Goal: Book appointment/travel/reservation

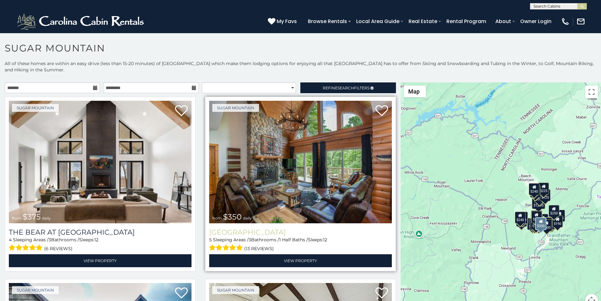
scroll to position [13, 0]
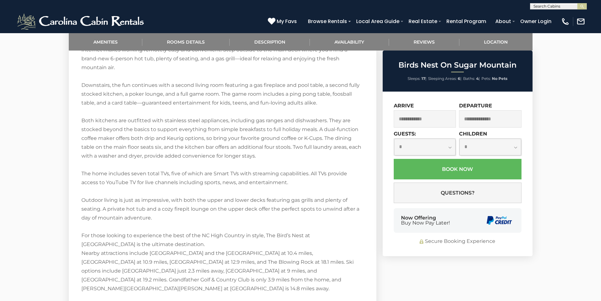
scroll to position [1012, 0]
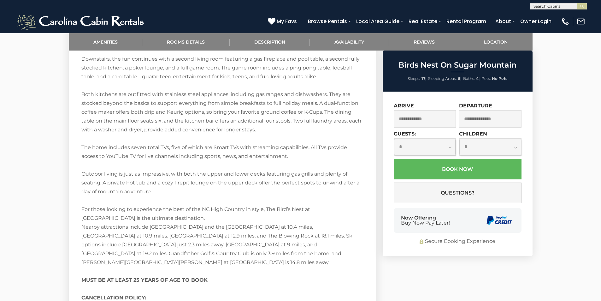
click at [400, 225] on div "Now Offering Buy Now Pay Later!" at bounding box center [458, 220] width 128 height 25
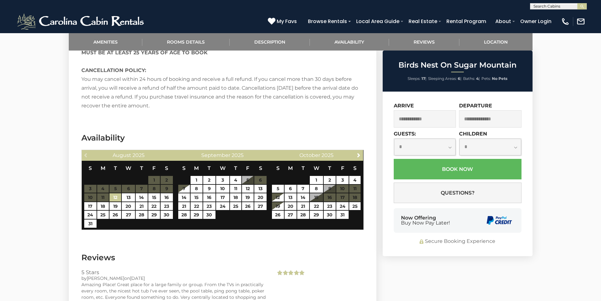
scroll to position [1273, 0]
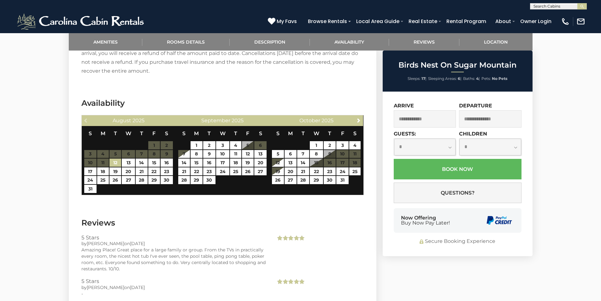
click at [466, 210] on div "Now Offering Buy Now Pay Later!" at bounding box center [458, 220] width 128 height 25
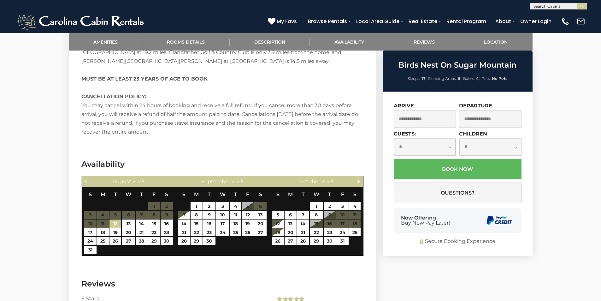
scroll to position [896, 0]
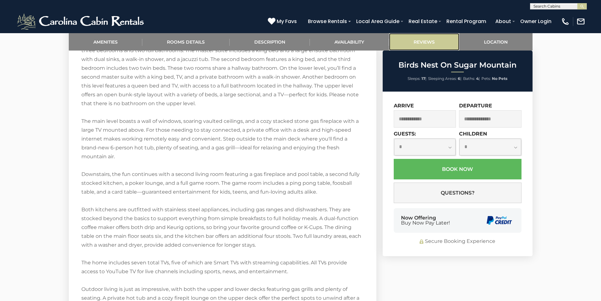
click at [400, 48] on link "Reviews" at bounding box center [424, 41] width 71 height 17
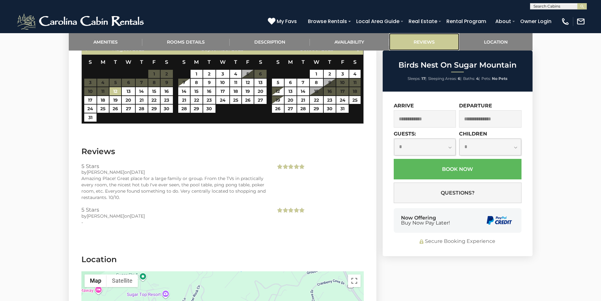
scroll to position [1345, 0]
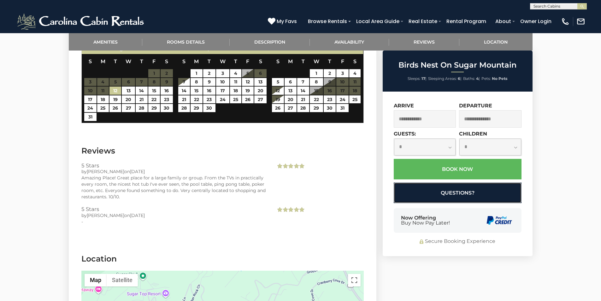
click at [437, 192] on button "Questions?" at bounding box center [458, 192] width 128 height 21
select select "*"
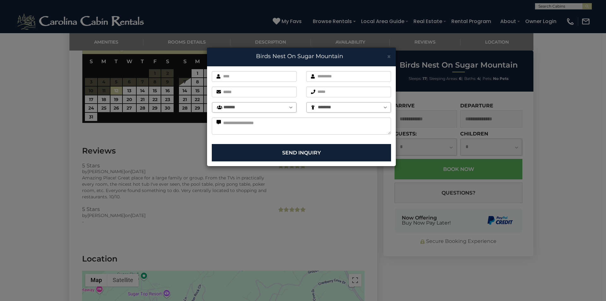
click at [472, 48] on div "× Birds Nest On [GEOGRAPHIC_DATA] First name is required. Last name is required…" at bounding box center [303, 150] width 606 height 301
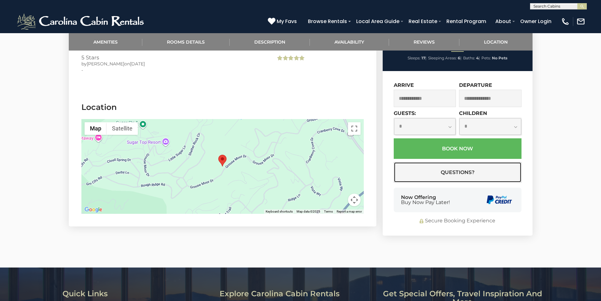
scroll to position [1501, 0]
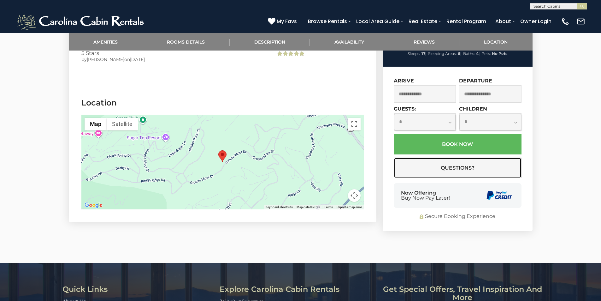
click at [394, 158] on button "Questions?" at bounding box center [458, 168] width 128 height 21
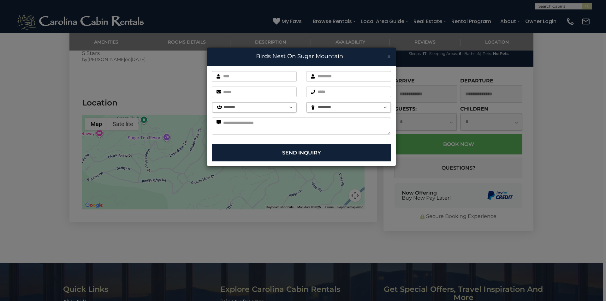
click at [601, 223] on div "× Birds Nest On [GEOGRAPHIC_DATA] First name is required. Last name is required…" at bounding box center [303, 150] width 606 height 301
